Goal: Book appointment/travel/reservation

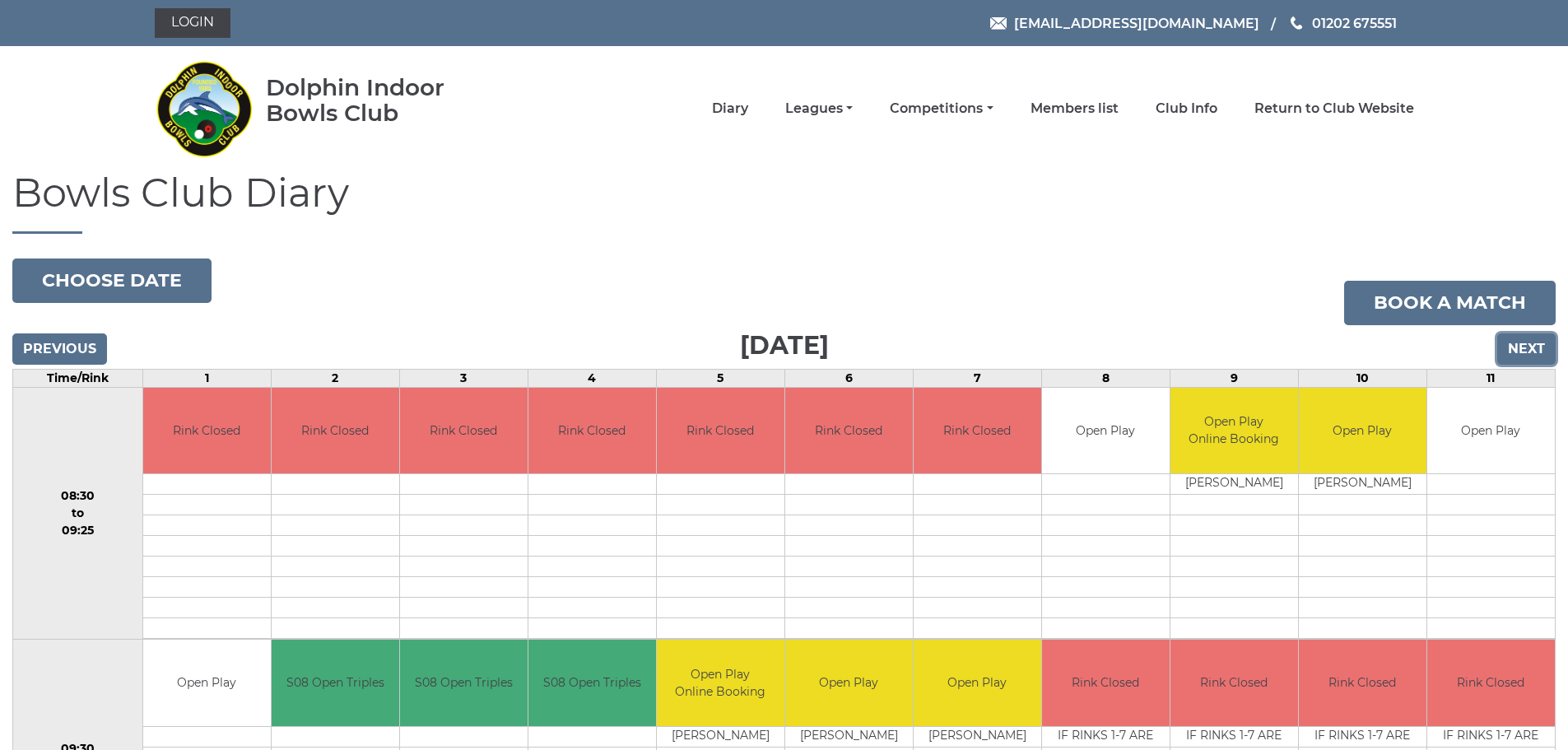
click at [1535, 345] on input "Next" at bounding box center [1526, 349] width 58 height 31
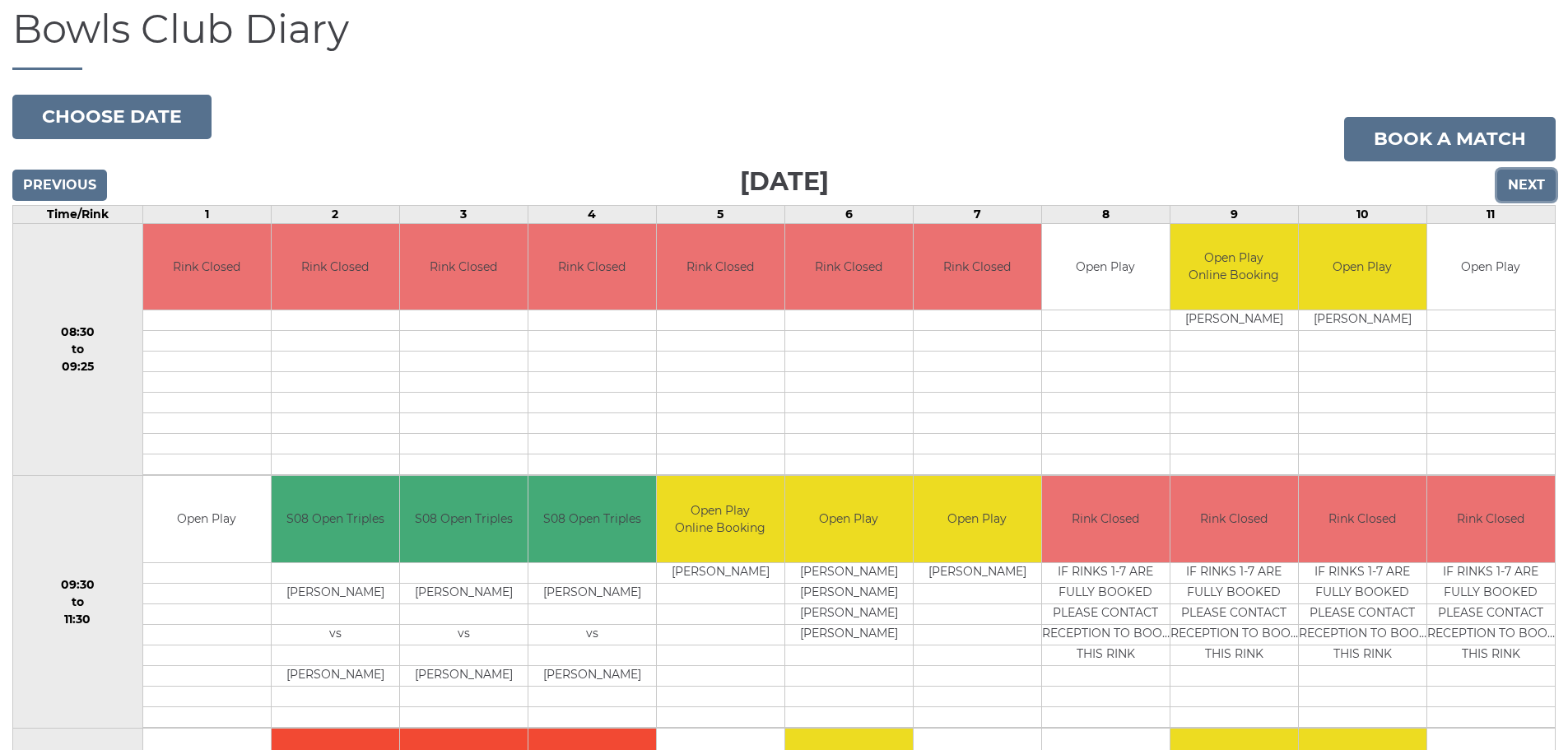
scroll to position [165, 0]
click at [1524, 191] on input "Next" at bounding box center [1526, 184] width 58 height 31
click at [1523, 187] on input "Next" at bounding box center [1526, 184] width 58 height 31
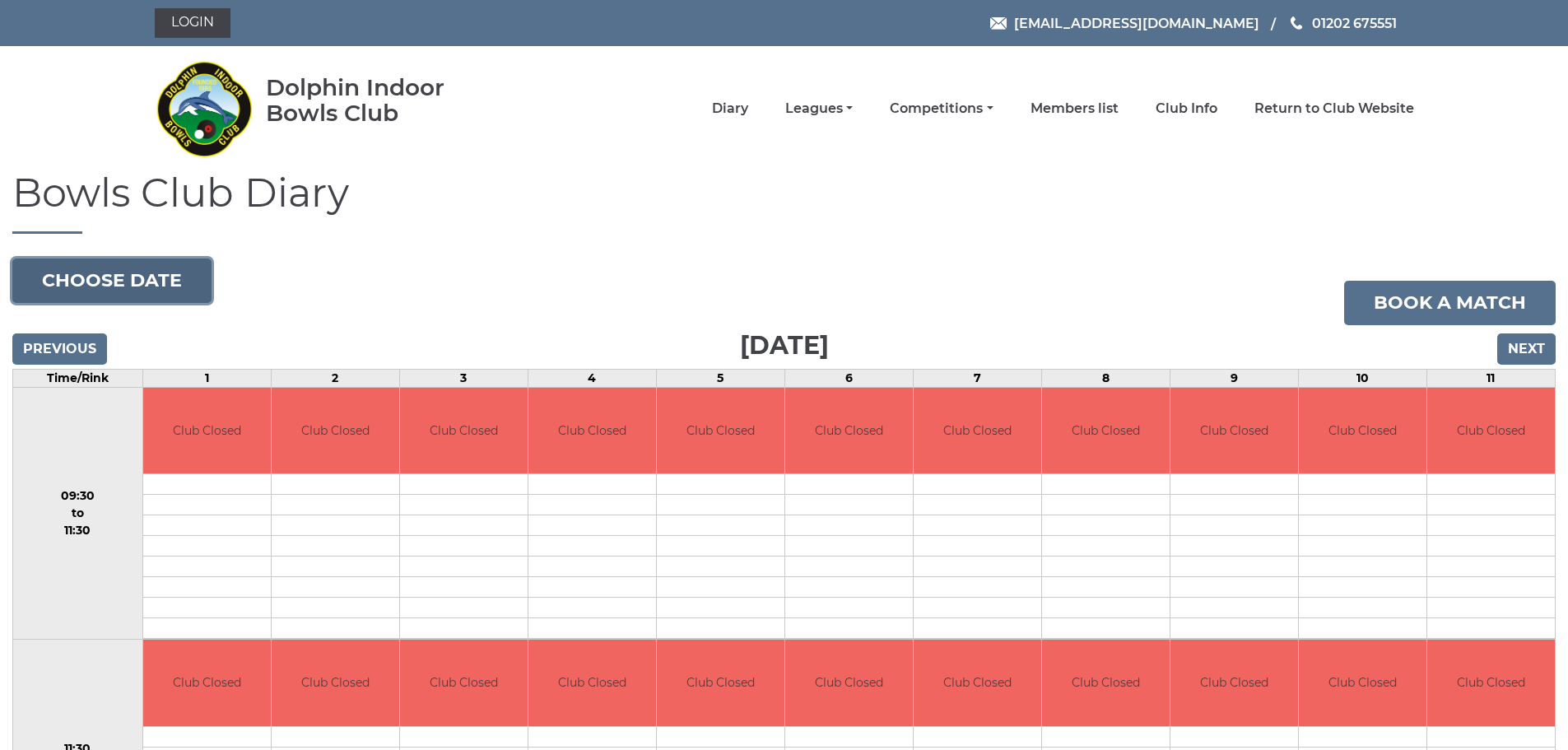
click at [152, 264] on button "Choose date" at bounding box center [112, 281] width 199 height 45
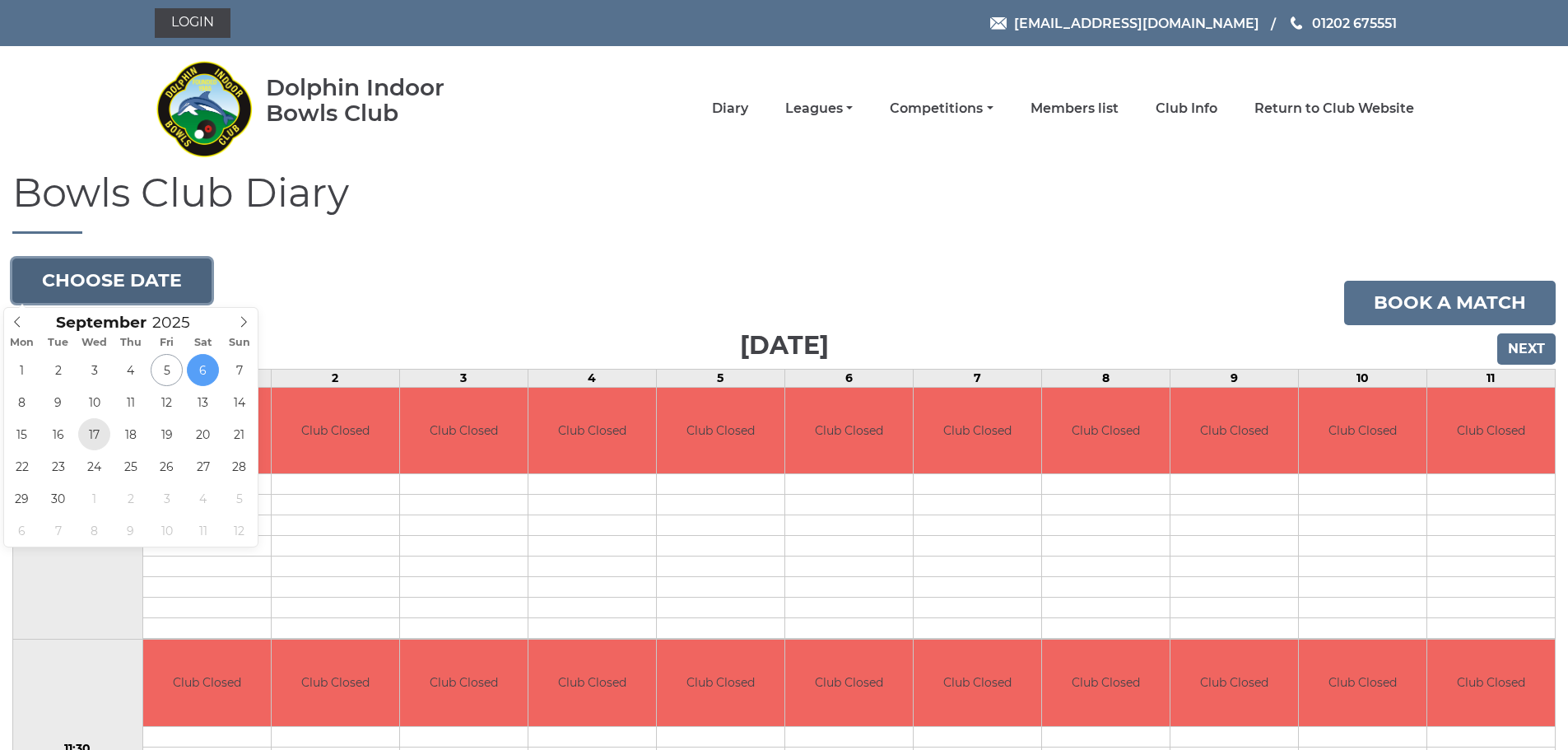
type input "2025-09-17"
